Goal: Transaction & Acquisition: Purchase product/service

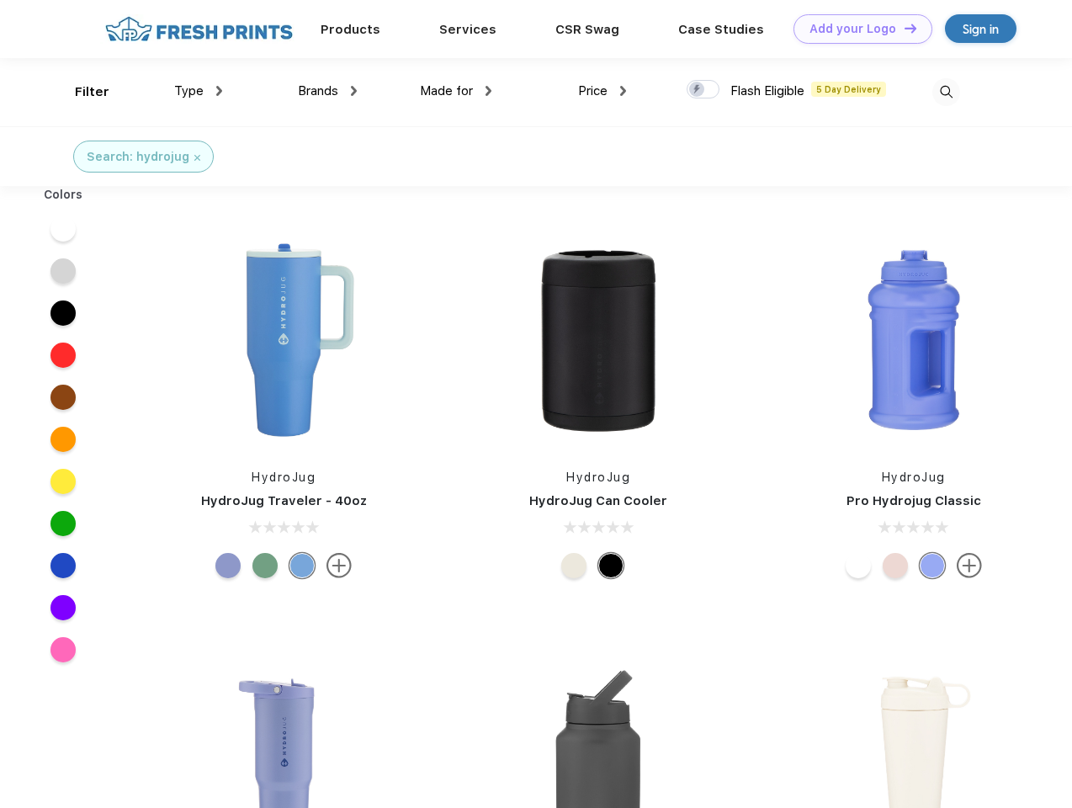
click at [857, 29] on link "Add your Logo Design Tool" at bounding box center [863, 28] width 139 height 29
click at [0, 0] on div "Design Tool" at bounding box center [0, 0] width 0 height 0
click at [903, 28] on link "Add your Logo Design Tool" at bounding box center [863, 28] width 139 height 29
click at [81, 92] on div "Filter" at bounding box center [92, 91] width 35 height 19
click at [199, 91] on span "Type" at bounding box center [188, 90] width 29 height 15
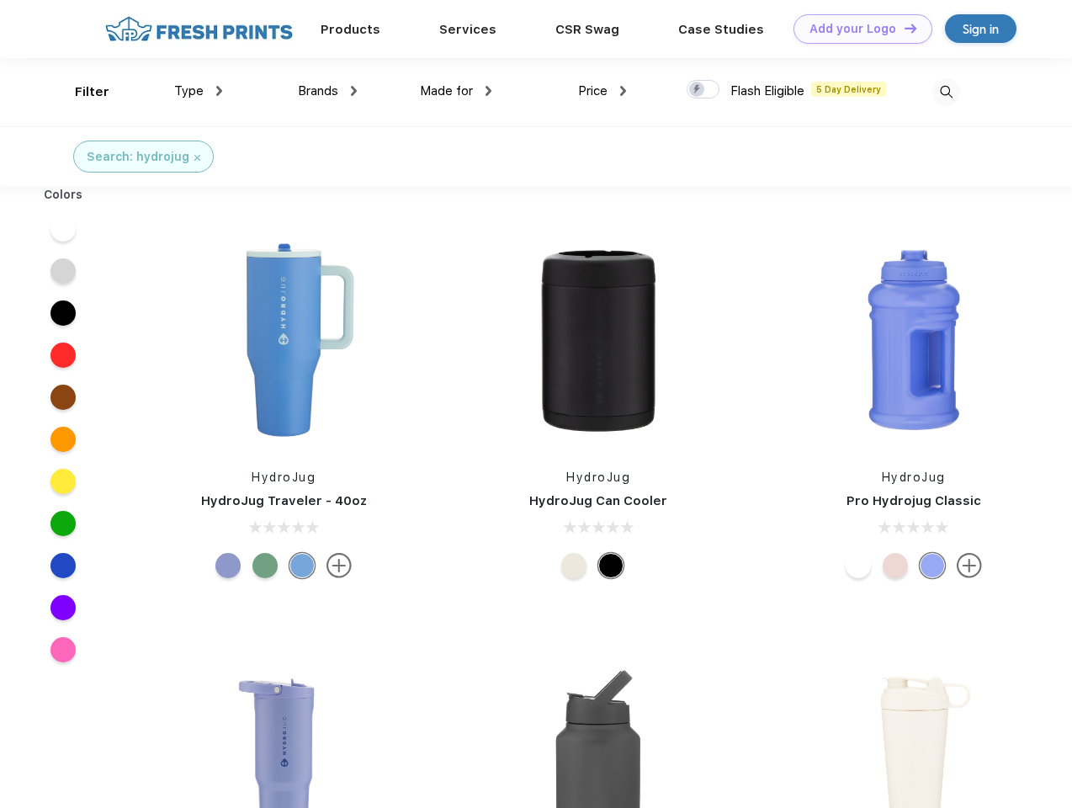
click at [327, 91] on span "Brands" at bounding box center [318, 90] width 40 height 15
click at [456, 91] on span "Made for" at bounding box center [446, 90] width 53 height 15
click at [603, 91] on span "Price" at bounding box center [592, 90] width 29 height 15
click at [704, 90] on div at bounding box center [703, 89] width 33 height 19
click at [698, 90] on input "checkbox" at bounding box center [692, 84] width 11 height 11
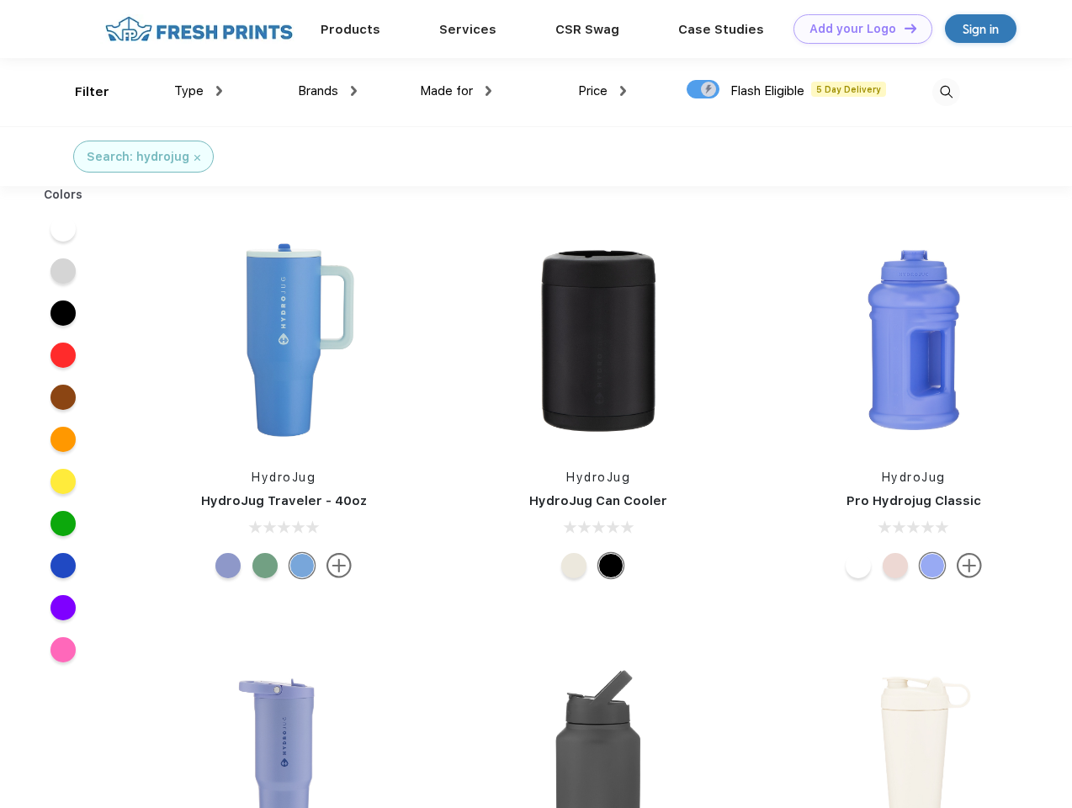
click at [946, 92] on img at bounding box center [947, 92] width 28 height 28
